Goal: Find specific page/section: Find specific page/section

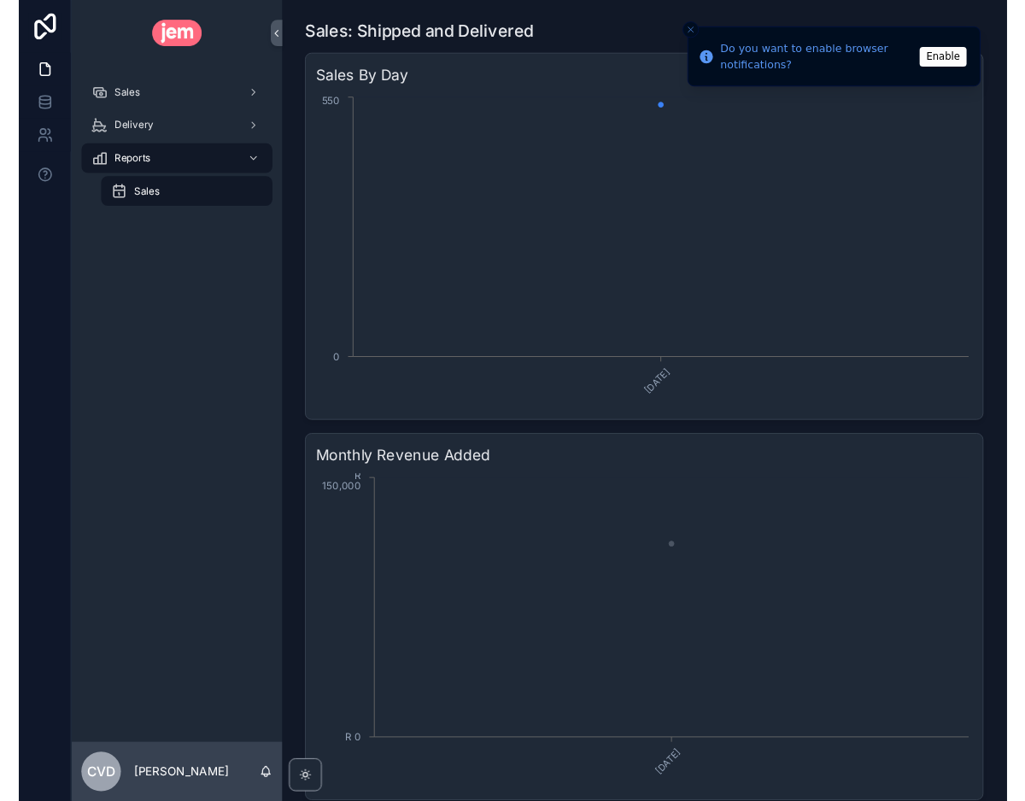
scroll to position [94, 0]
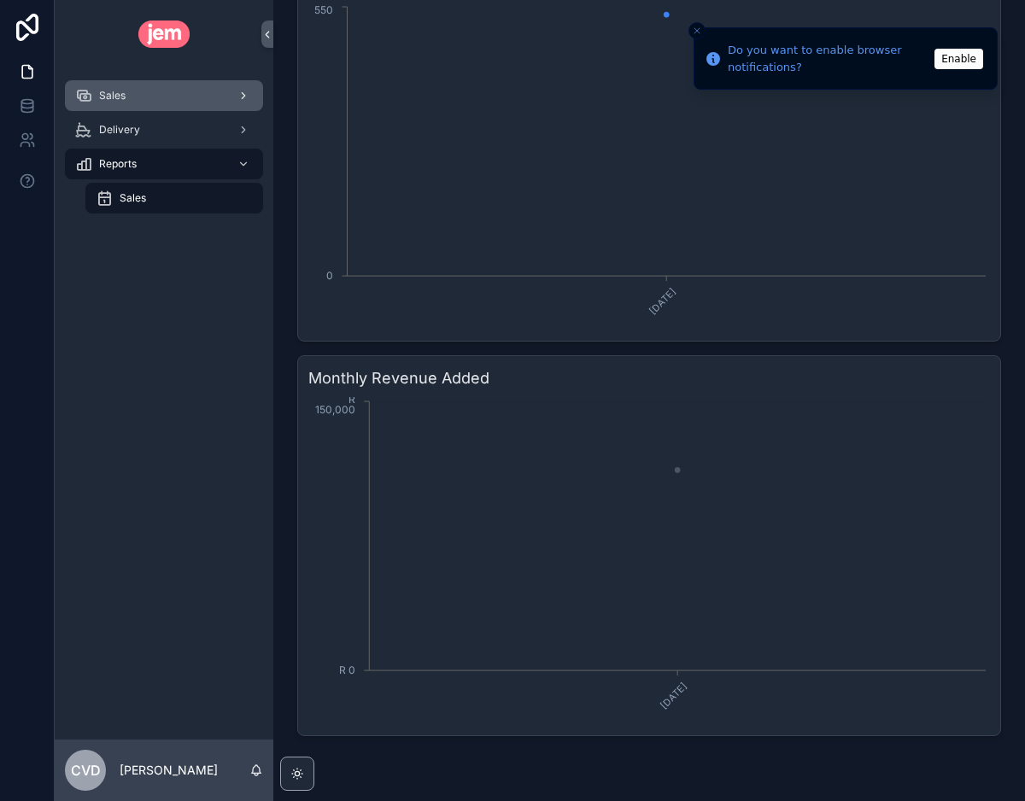
click at [132, 108] on div "Sales" at bounding box center [164, 95] width 178 height 27
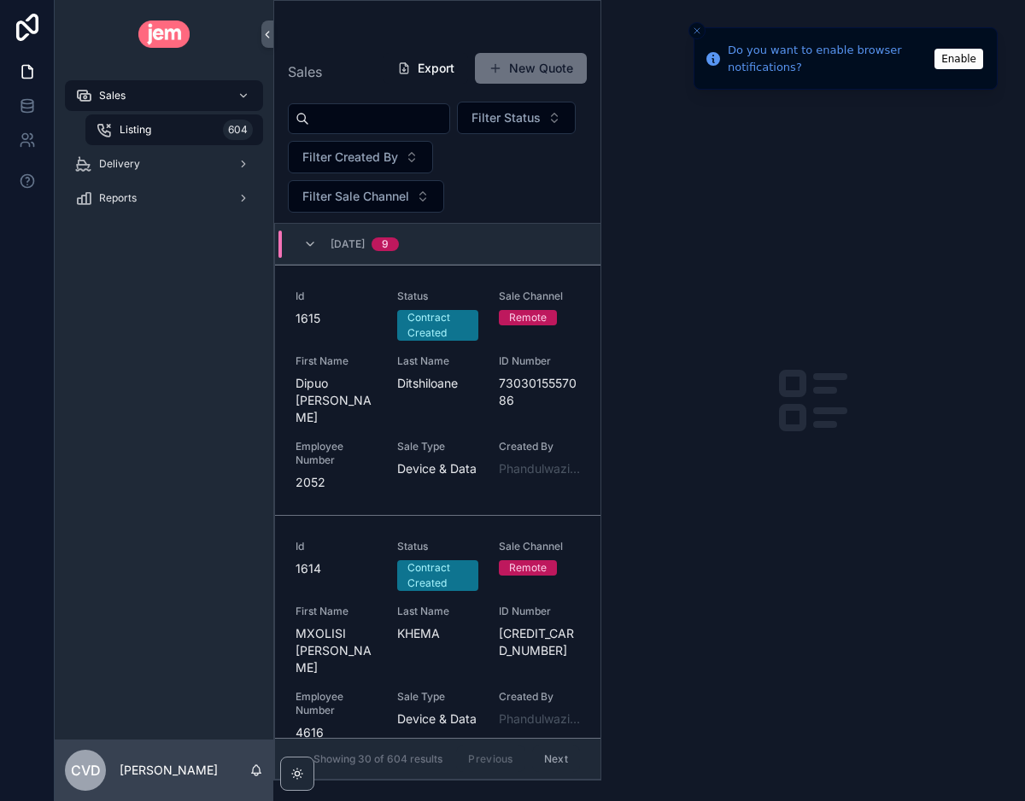
click at [951, 57] on button "Enable" at bounding box center [958, 59] width 49 height 20
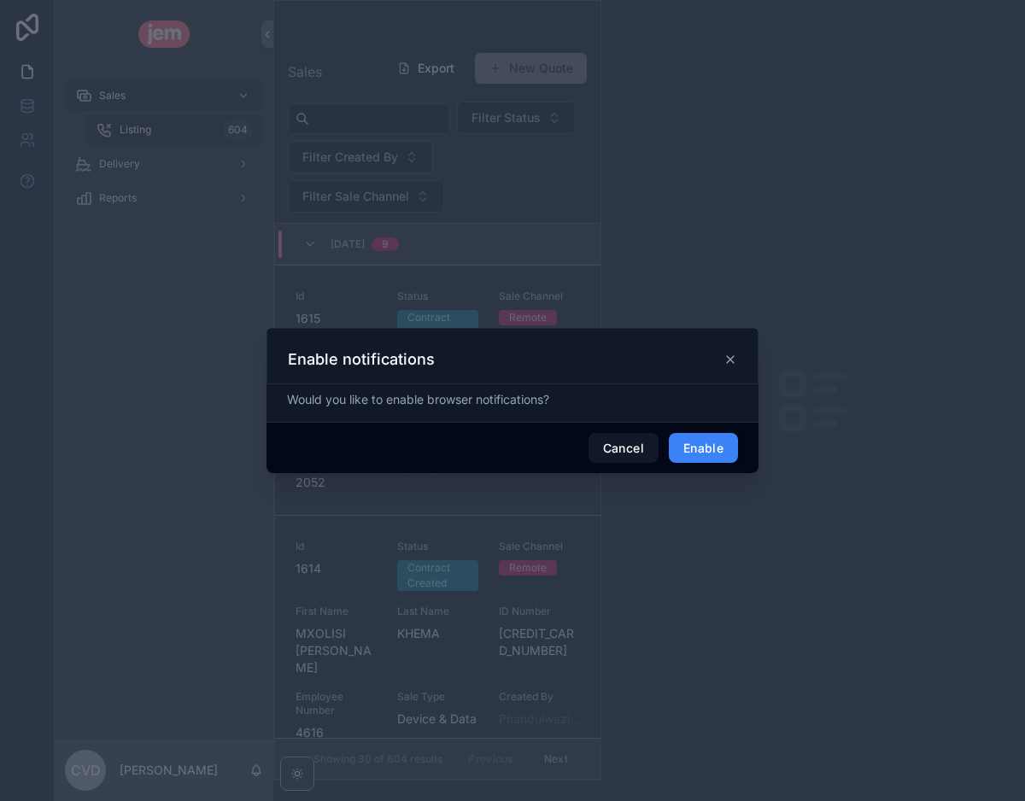
click at [710, 460] on button "Enable" at bounding box center [703, 448] width 69 height 31
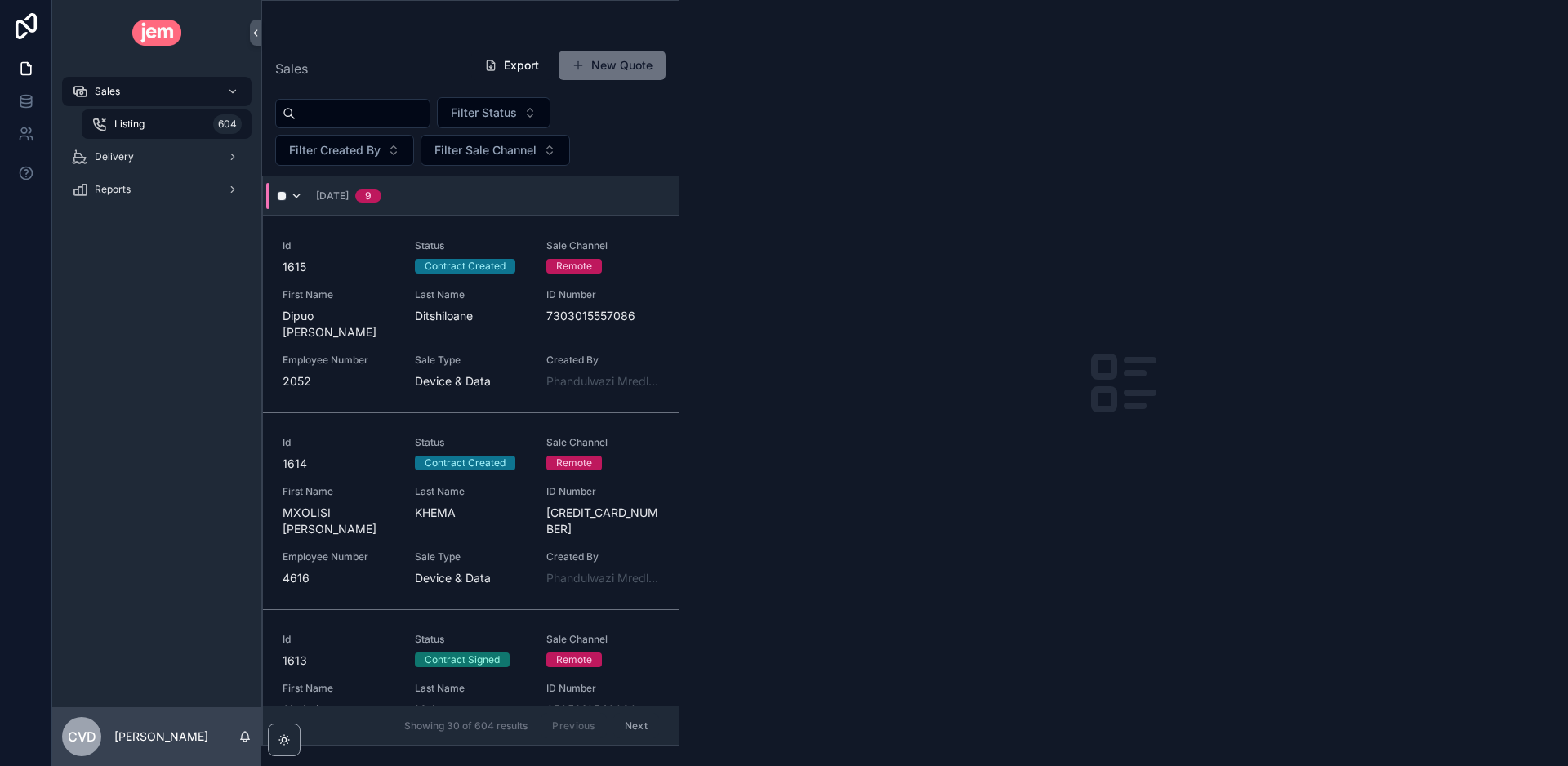
click at [295, 196] on icon "scrollable content" at bounding box center [296, 196] width 13 height 13
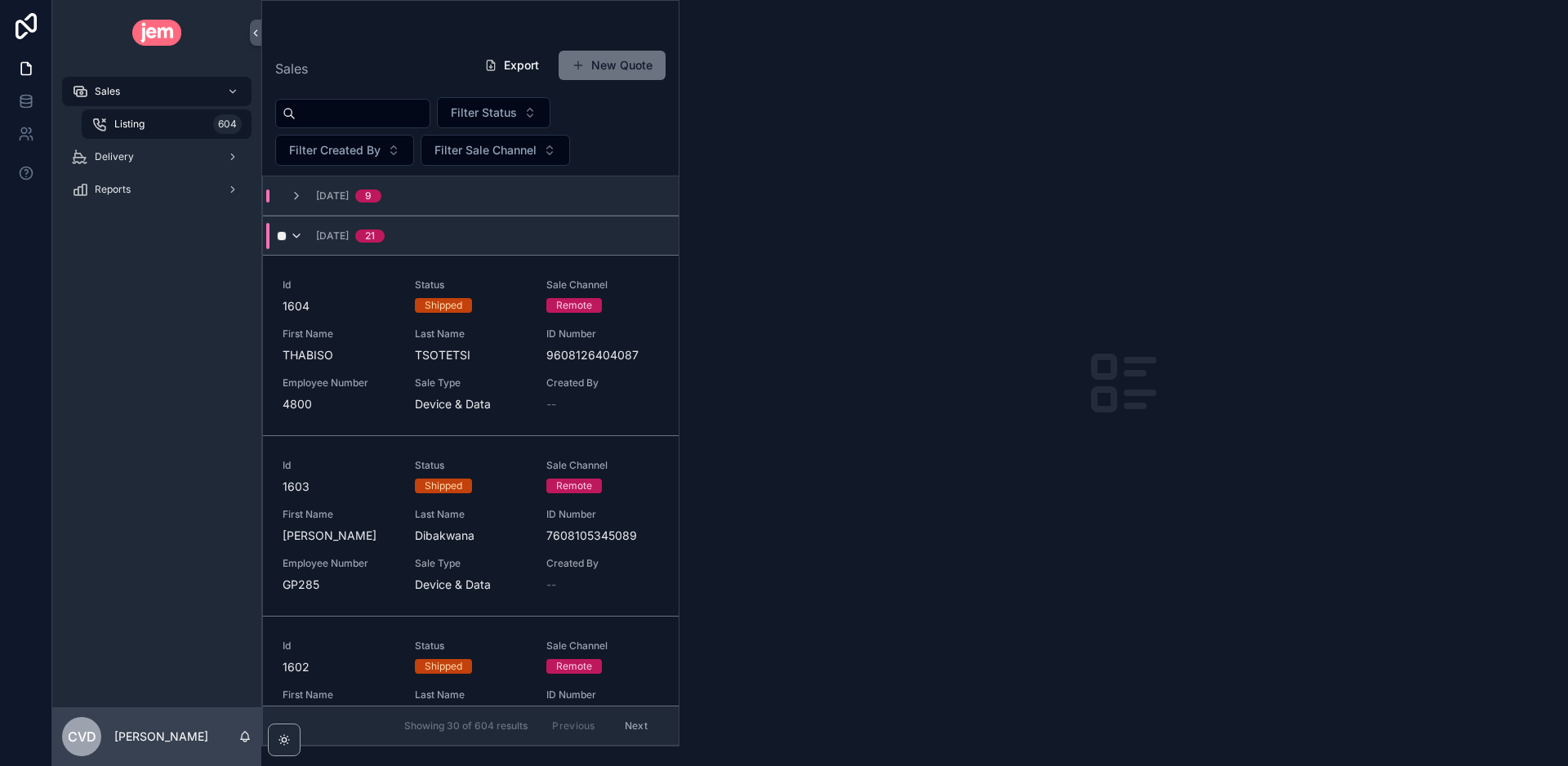
click at [291, 230] on icon "scrollable content" at bounding box center [296, 236] width 13 height 13
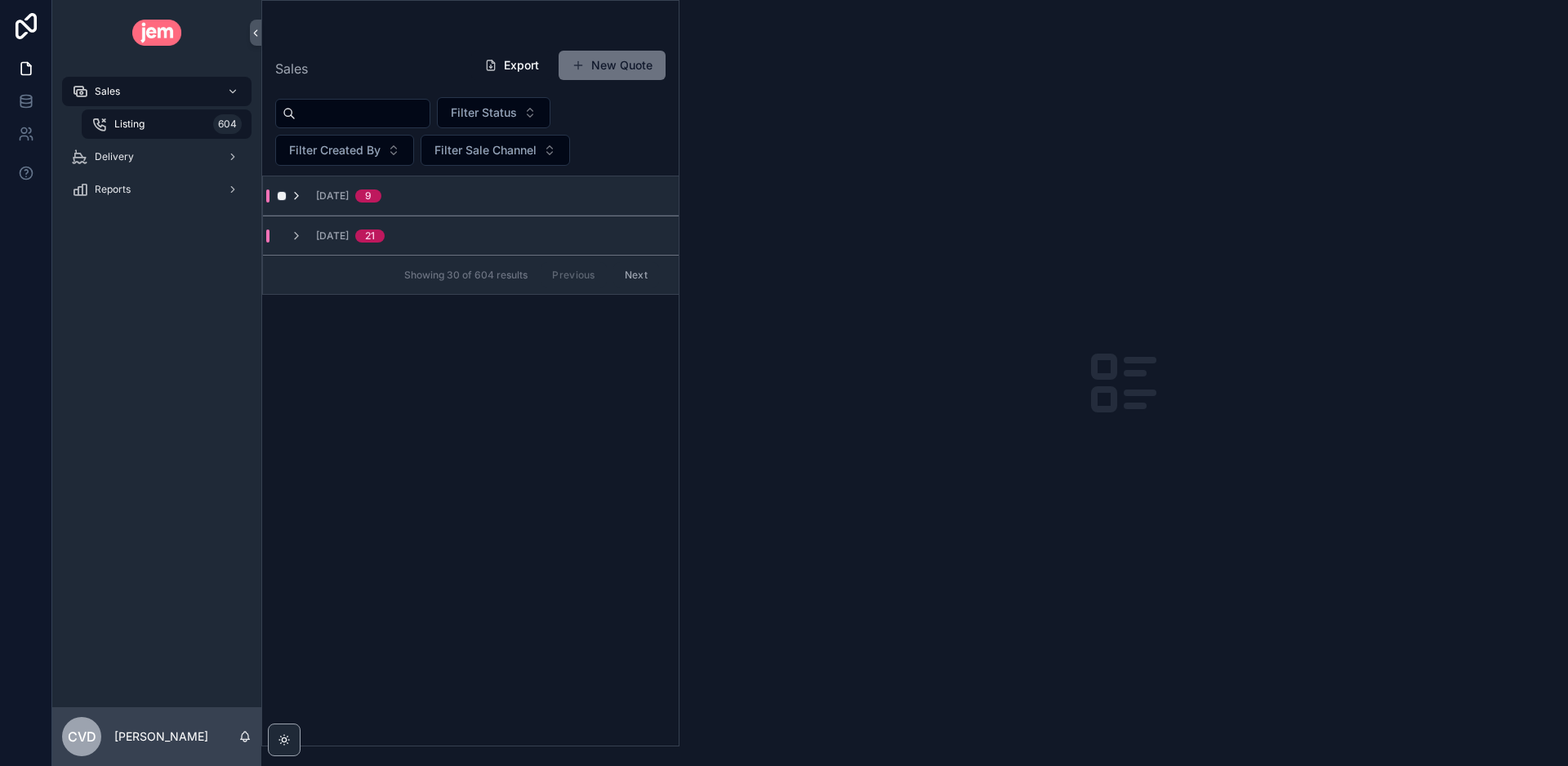
click at [294, 201] on icon "scrollable content" at bounding box center [296, 196] width 13 height 13
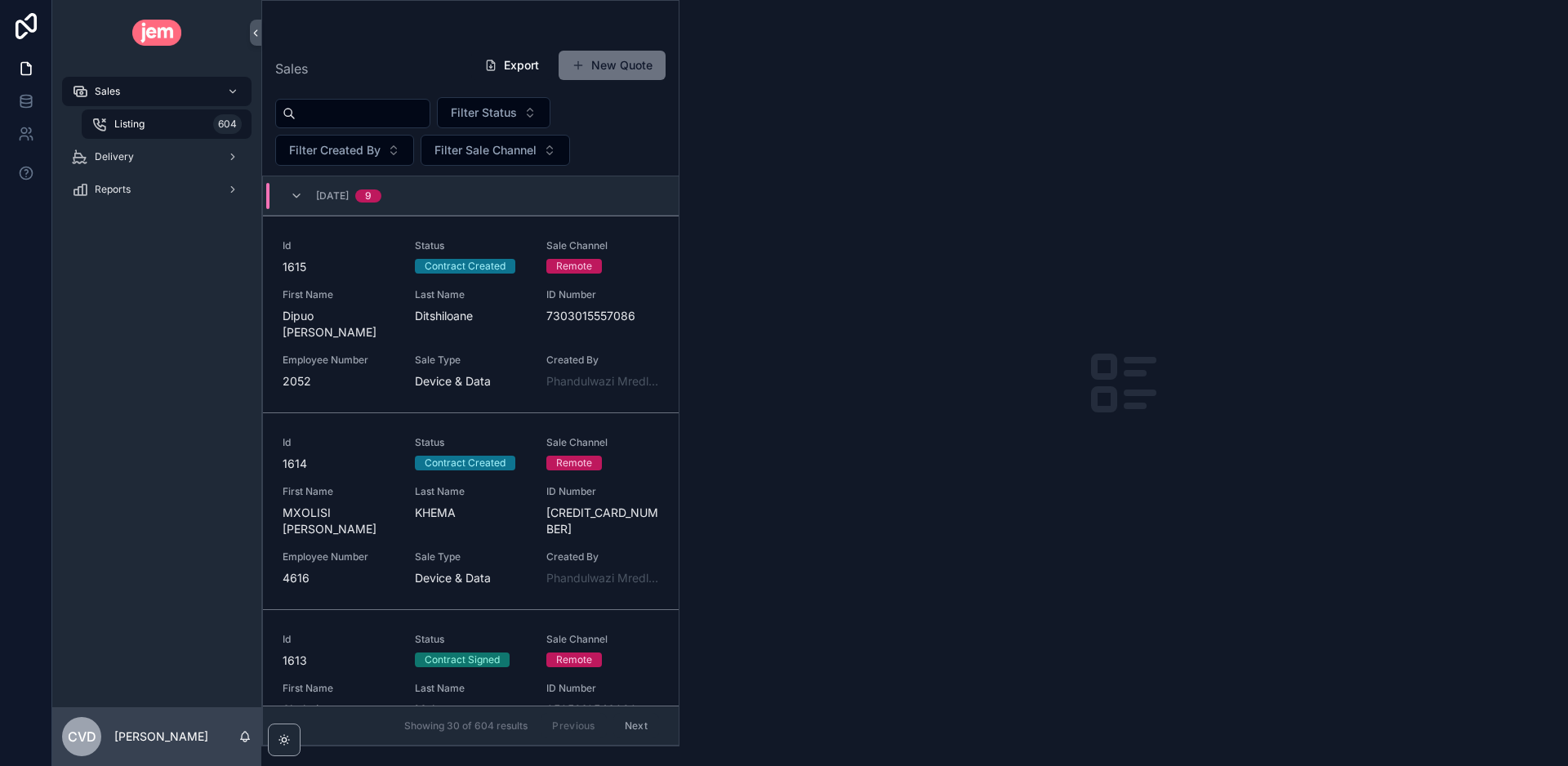
click at [294, 201] on icon "scrollable content" at bounding box center [296, 196] width 13 height 13
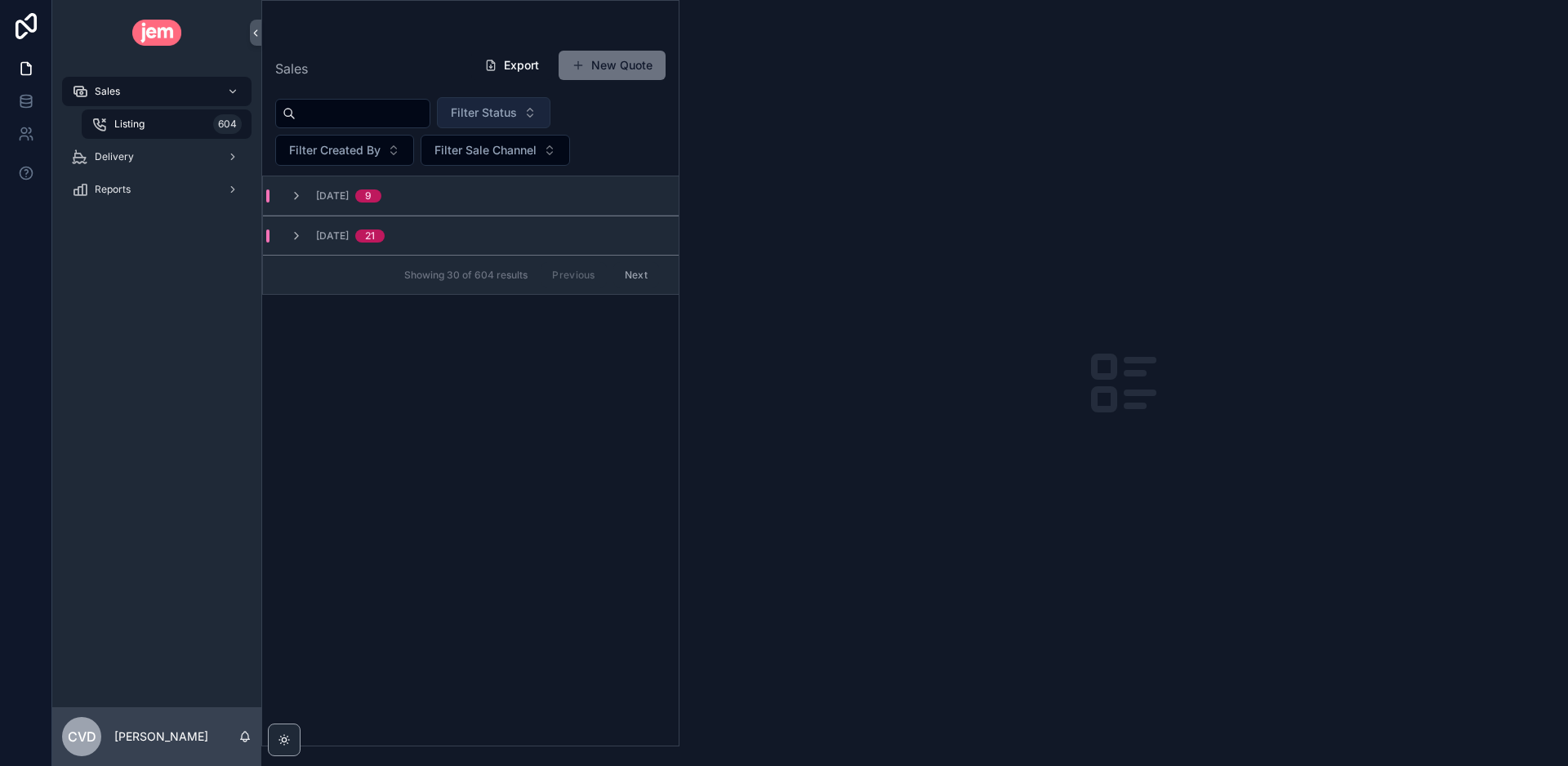
click at [490, 112] on span "Filter Status" at bounding box center [483, 112] width 66 height 16
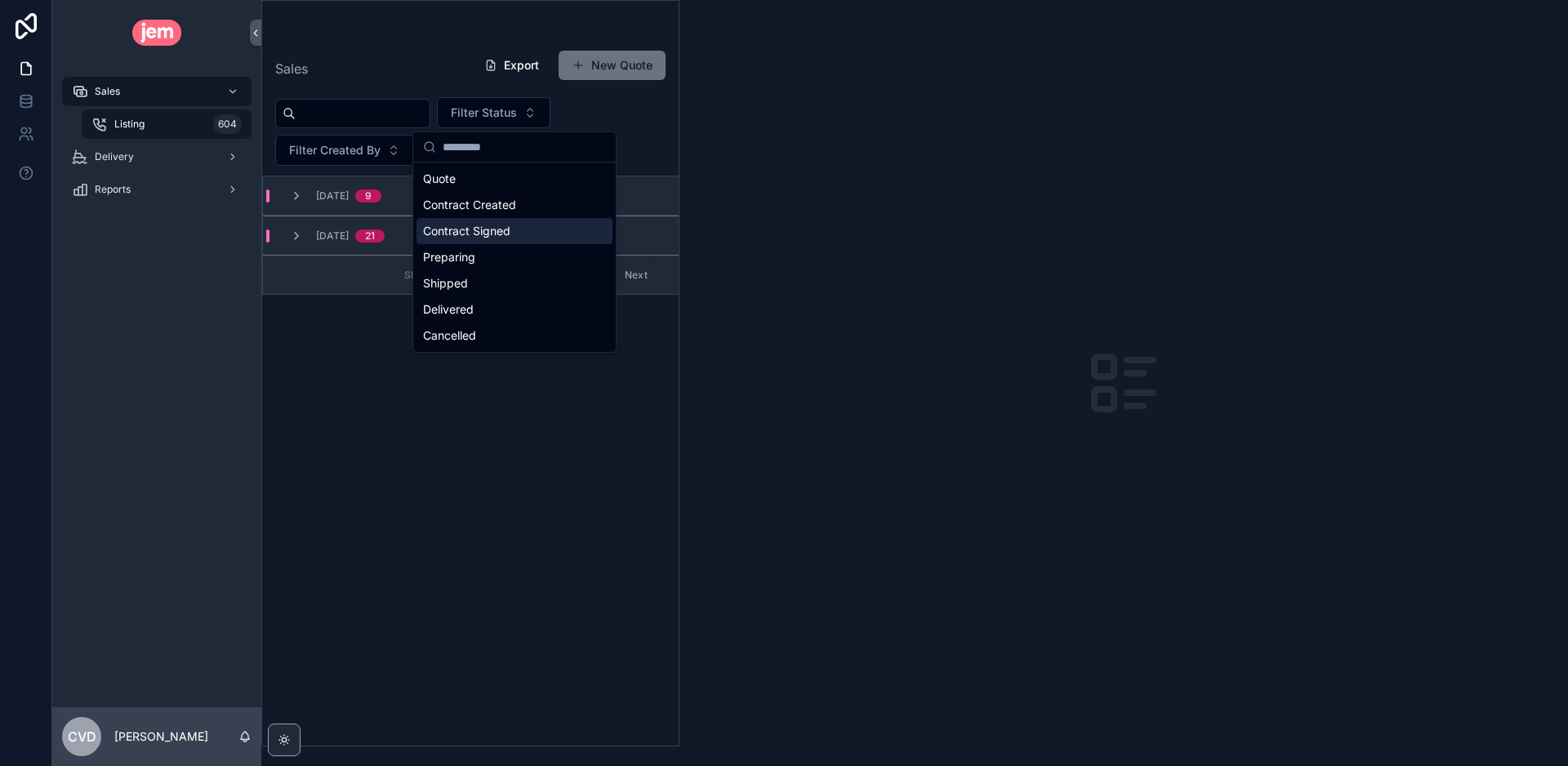
click at [498, 231] on div "Contract Signed" at bounding box center [514, 230] width 196 height 26
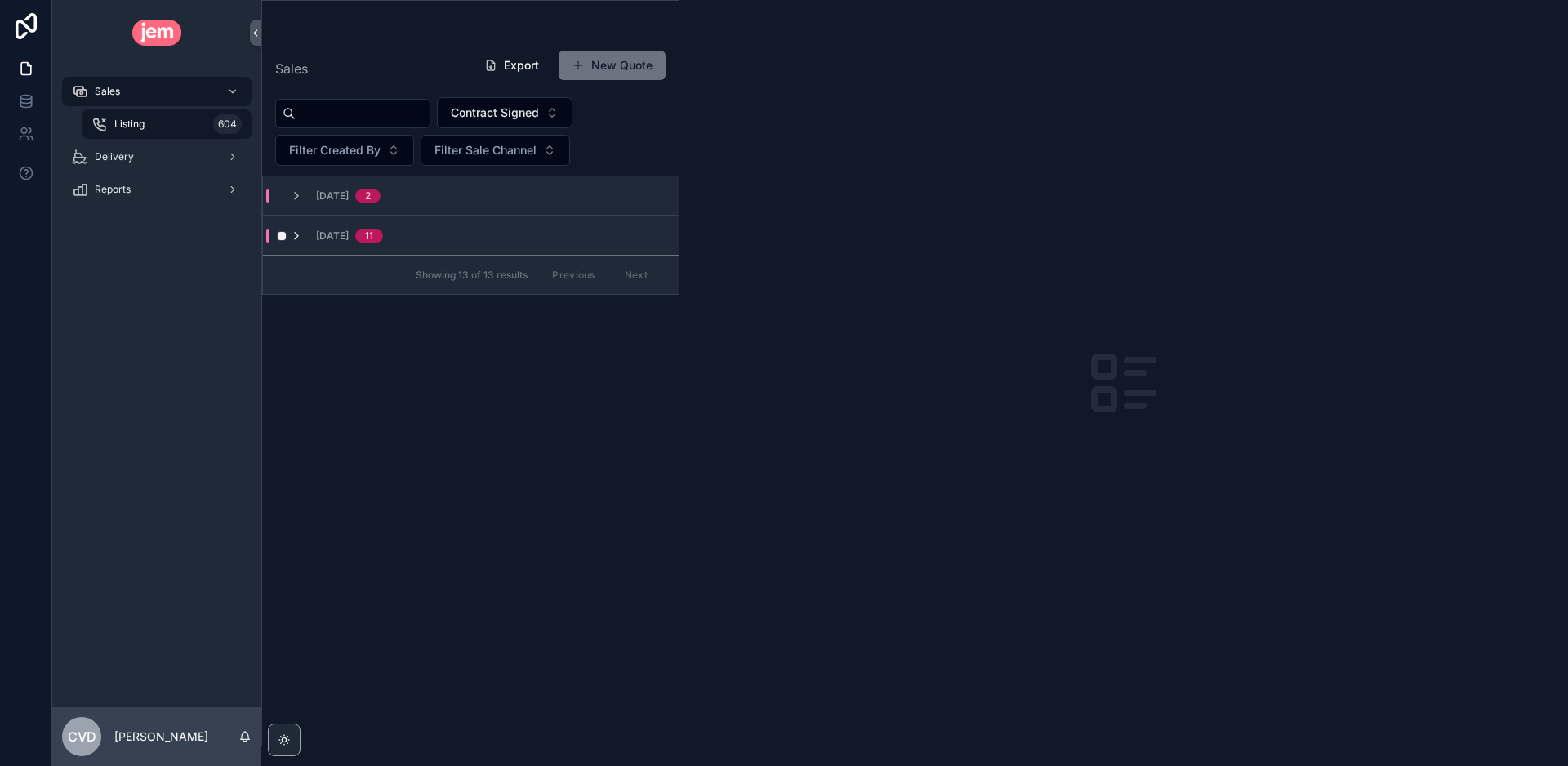
click at [298, 234] on icon "scrollable content" at bounding box center [296, 236] width 13 height 13
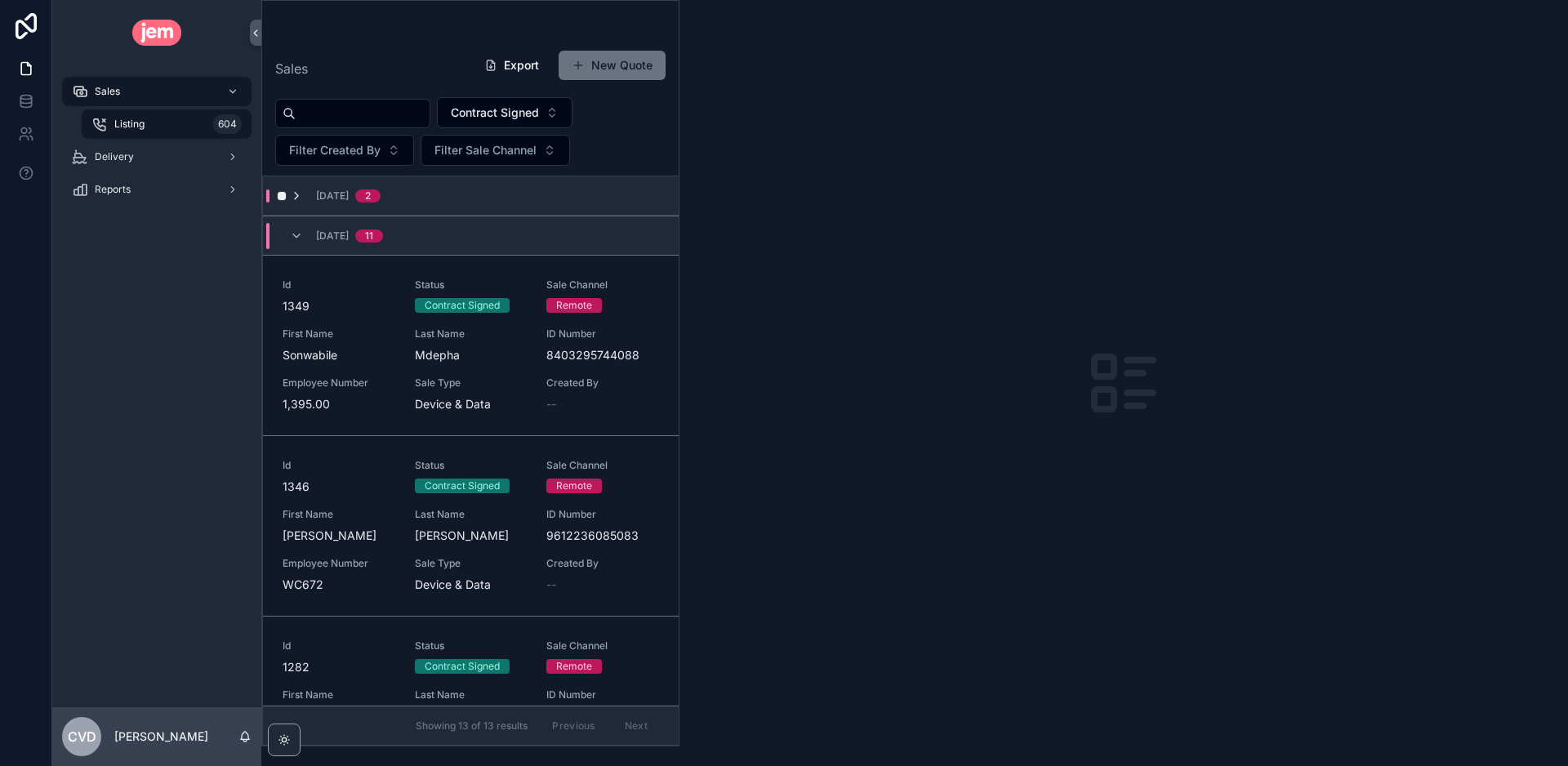
click at [298, 195] on icon "scrollable content" at bounding box center [296, 196] width 13 height 13
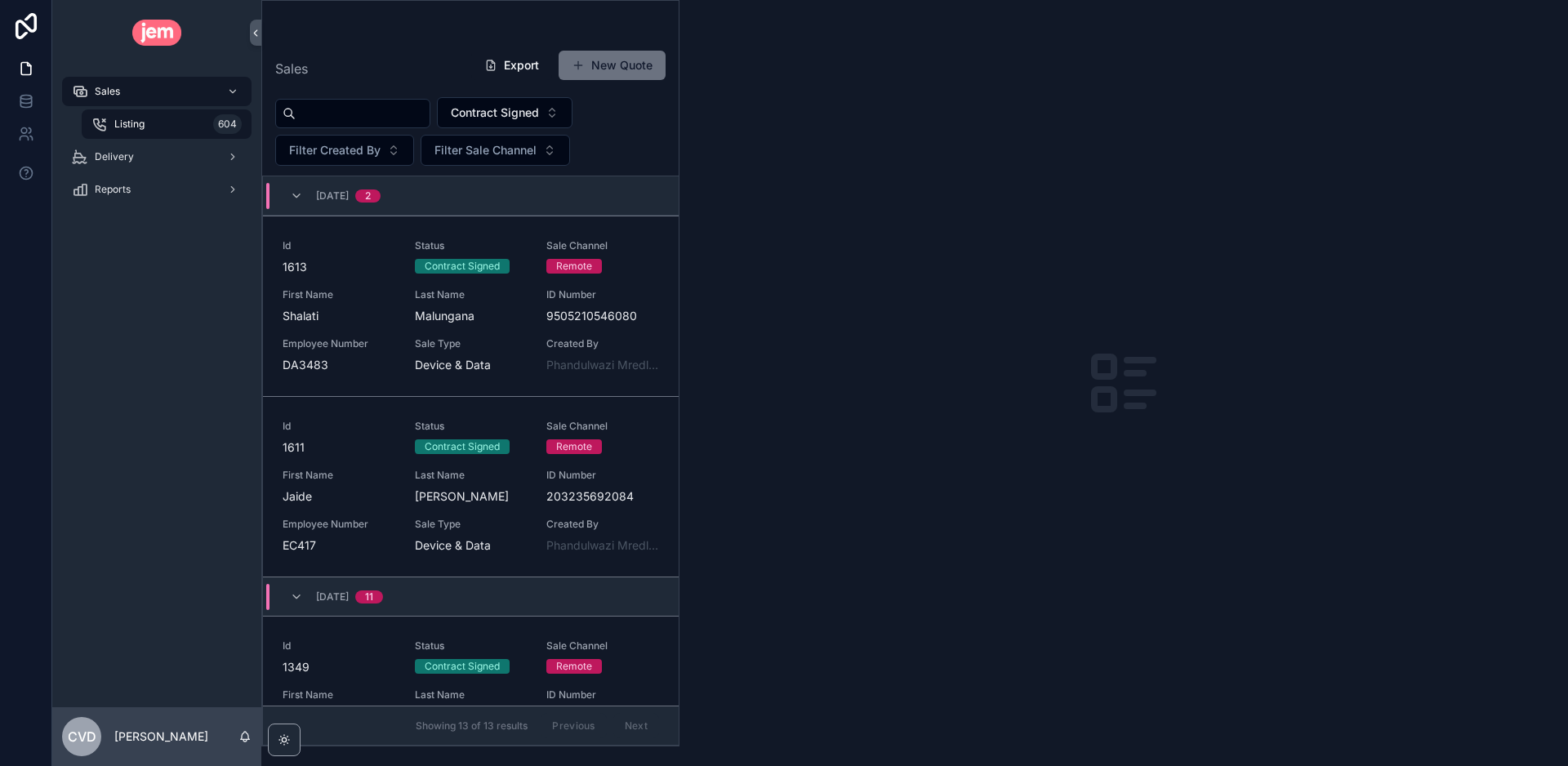
click at [298, 195] on icon "scrollable content" at bounding box center [296, 196] width 13 height 13
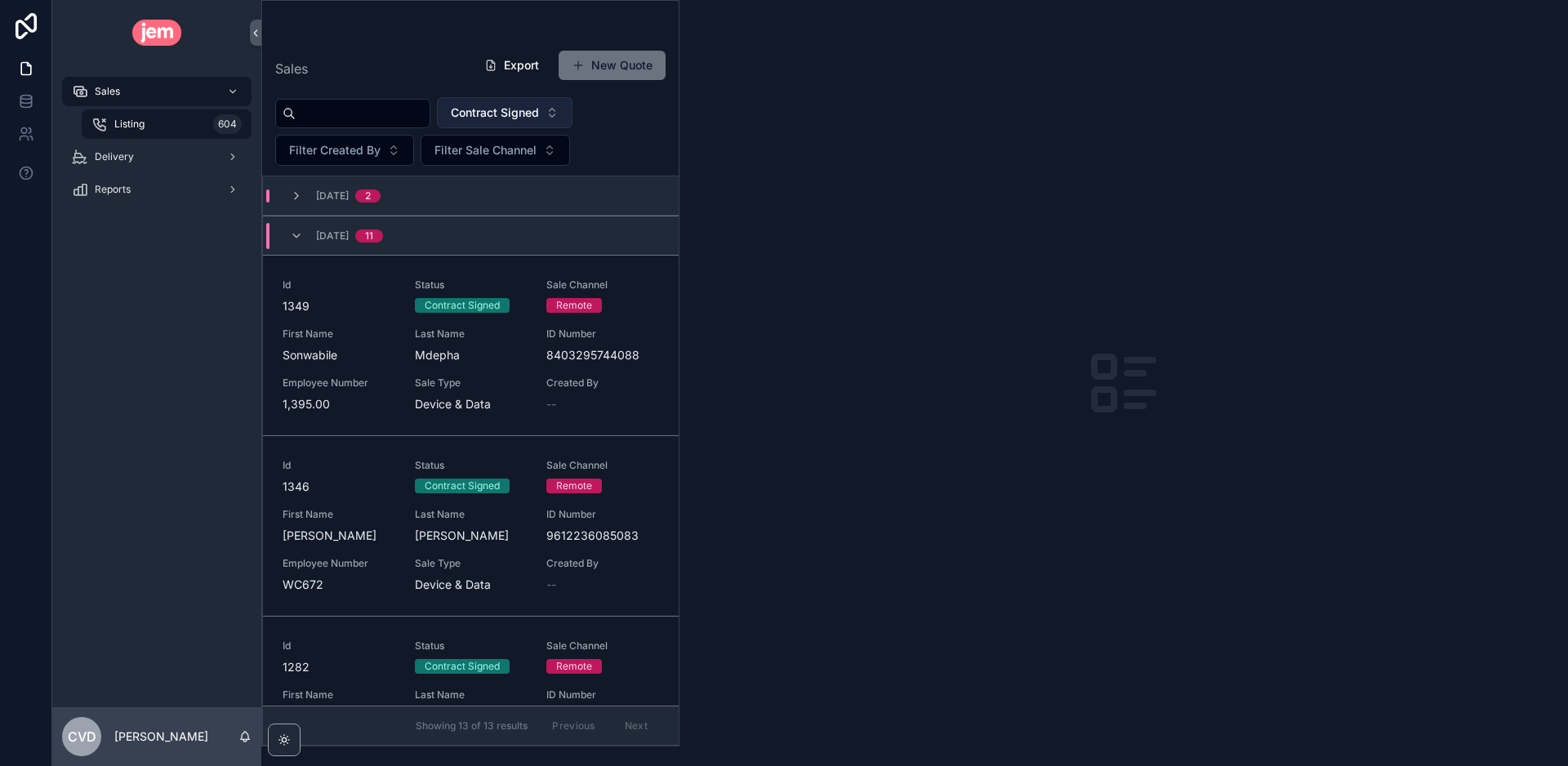
click at [529, 111] on span "Contract Signed" at bounding box center [494, 112] width 88 height 16
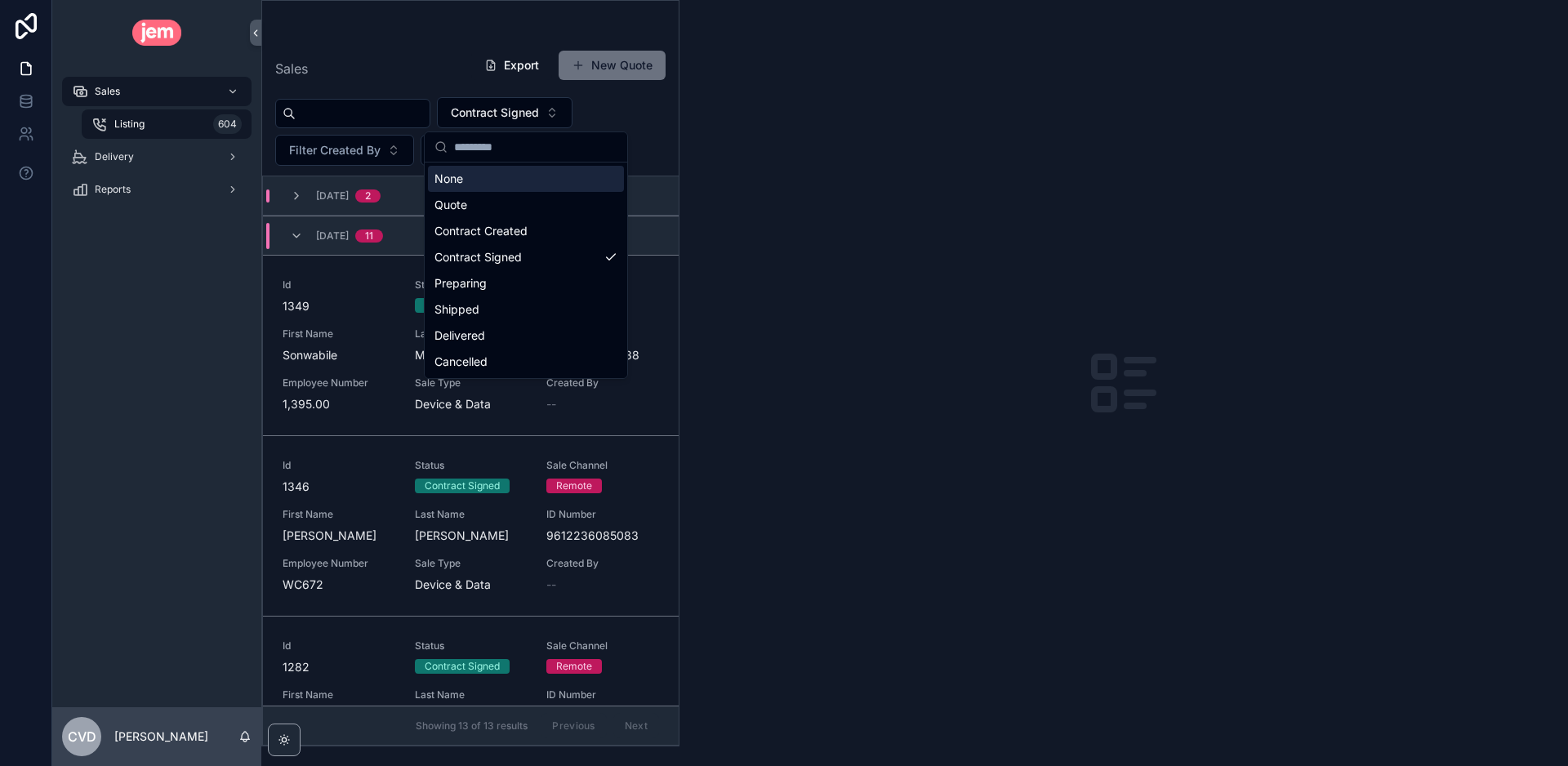
click at [640, 122] on div "Contract Signed Filter Created By Filter Sale Channel" at bounding box center [470, 132] width 417 height 69
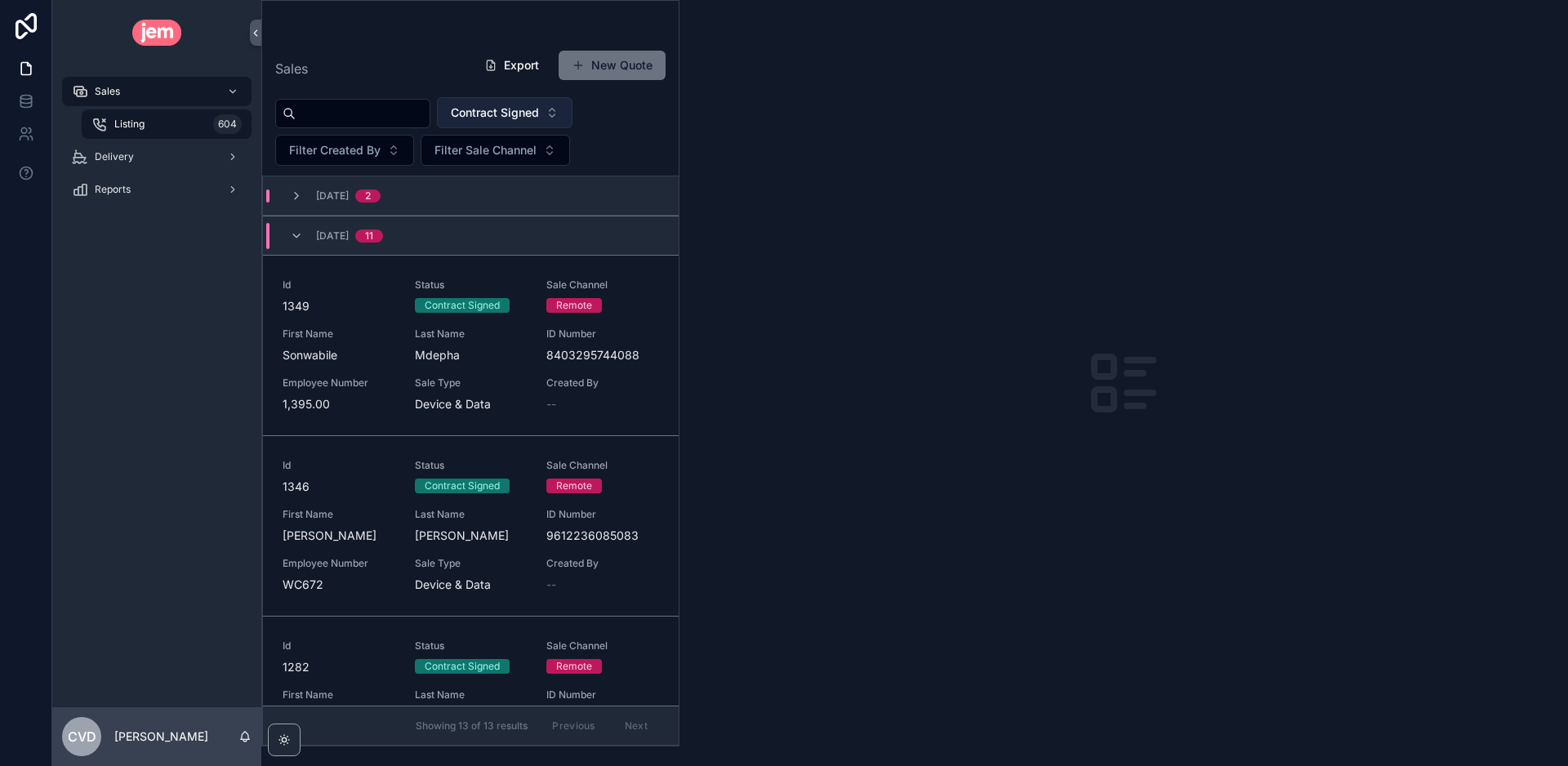
click at [493, 109] on span "Contract Signed" at bounding box center [494, 112] width 88 height 16
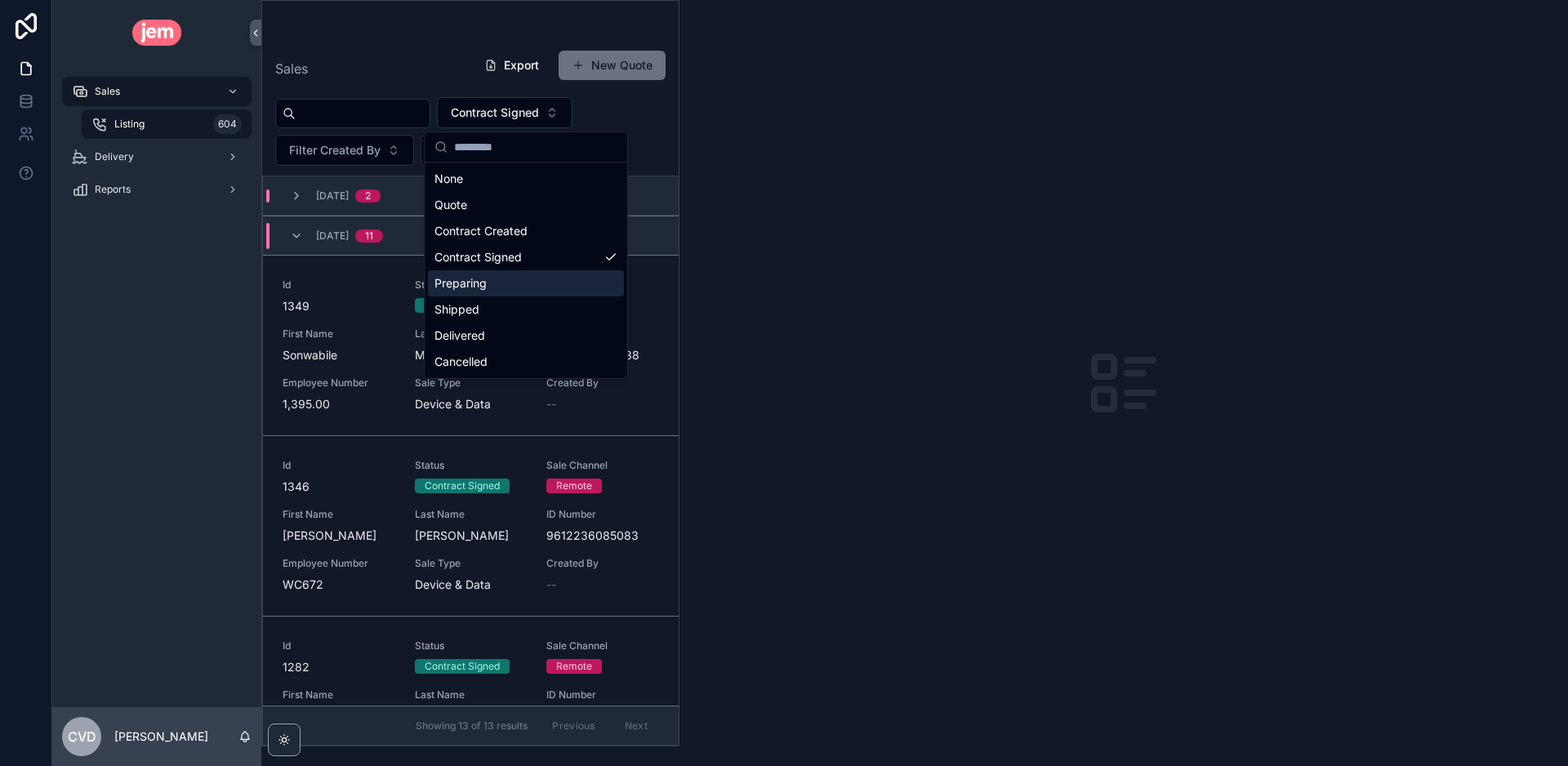
click at [472, 281] on div "Preparing" at bounding box center [526, 283] width 196 height 26
